Goal: Task Accomplishment & Management: Complete application form

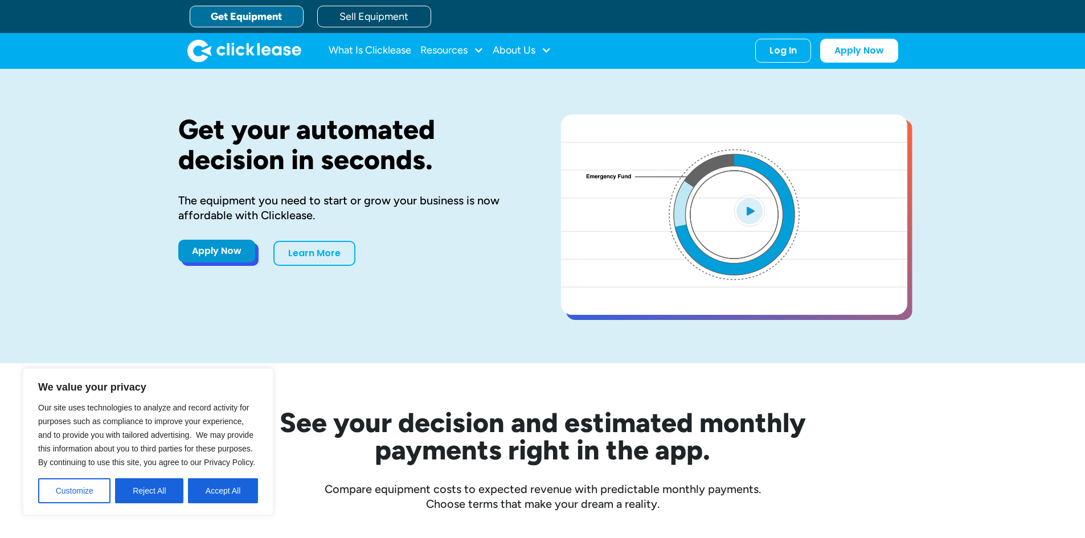
click at [219, 248] on link "Apply Now" at bounding box center [216, 251] width 77 height 23
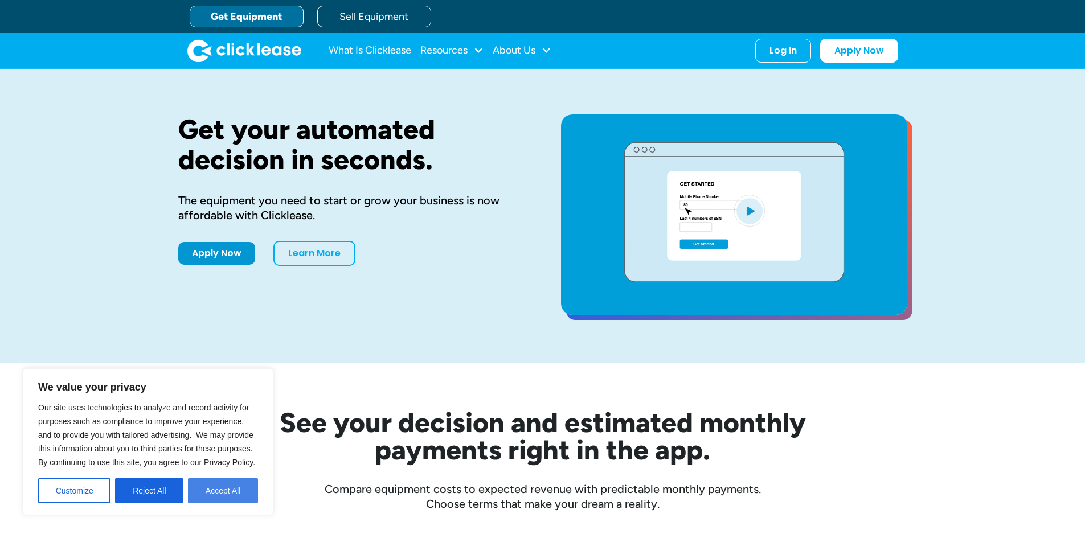
click at [212, 490] on button "Accept All" at bounding box center [223, 490] width 70 height 25
